Goal: Information Seeking & Learning: Learn about a topic

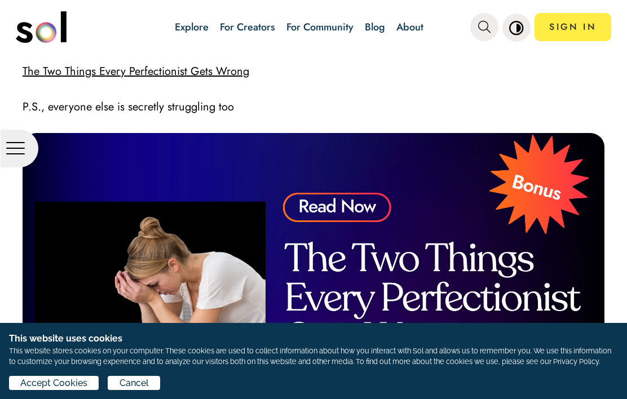
scroll to position [2119, 0]
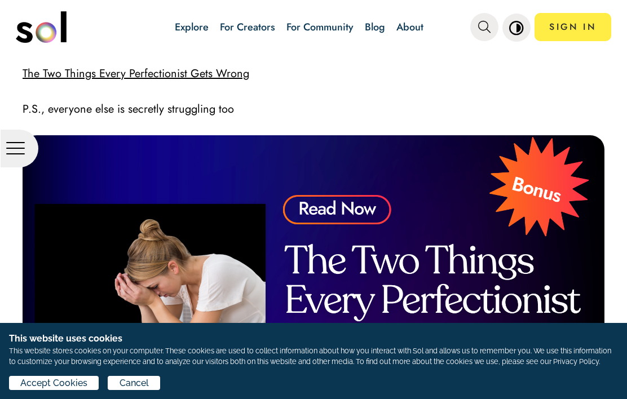
click at [548, 167] on img at bounding box center [314, 299] width 582 height 328
click at [401, 242] on img at bounding box center [314, 299] width 582 height 328
click at [446, 242] on img at bounding box center [314, 299] width 582 height 328
click at [451, 252] on img at bounding box center [314, 299] width 582 height 328
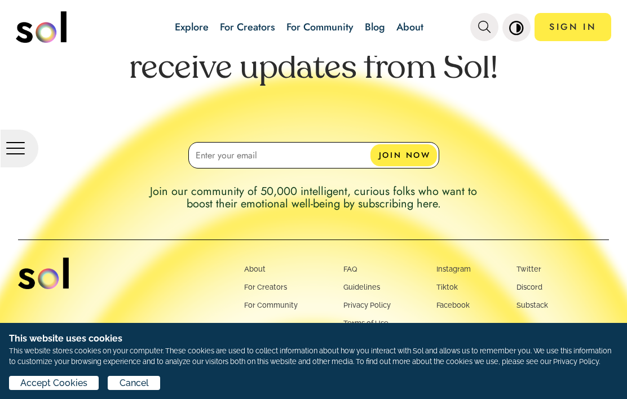
scroll to position [4058, 0]
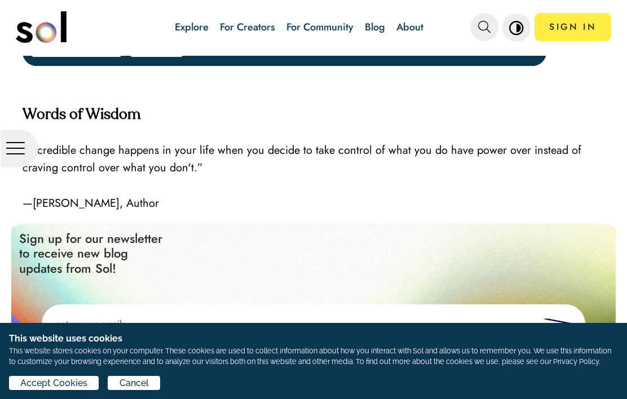
scroll to position [2619, 0]
